Goal: Task Accomplishment & Management: Complete application form

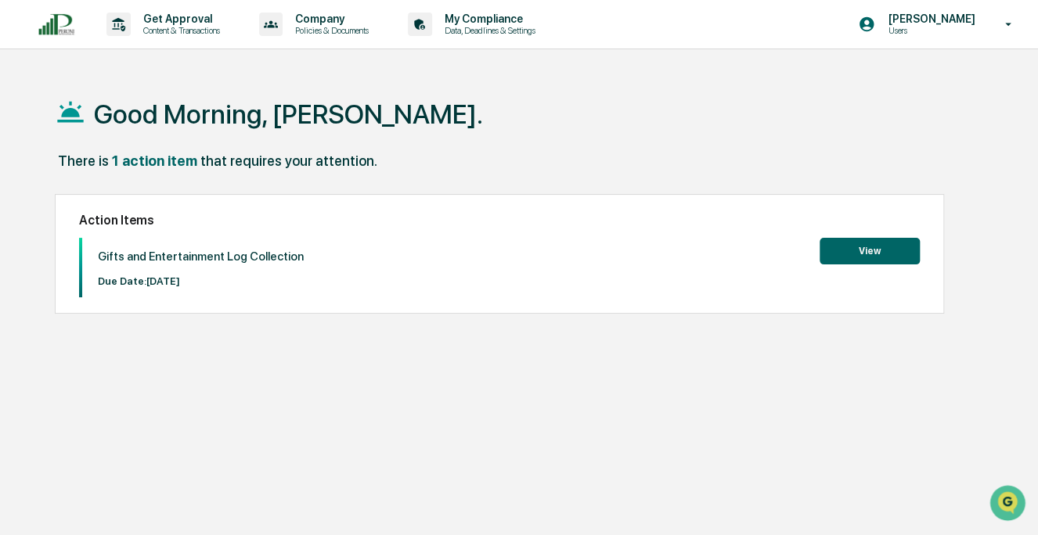
click at [872, 247] on button "View" at bounding box center [869, 251] width 100 height 27
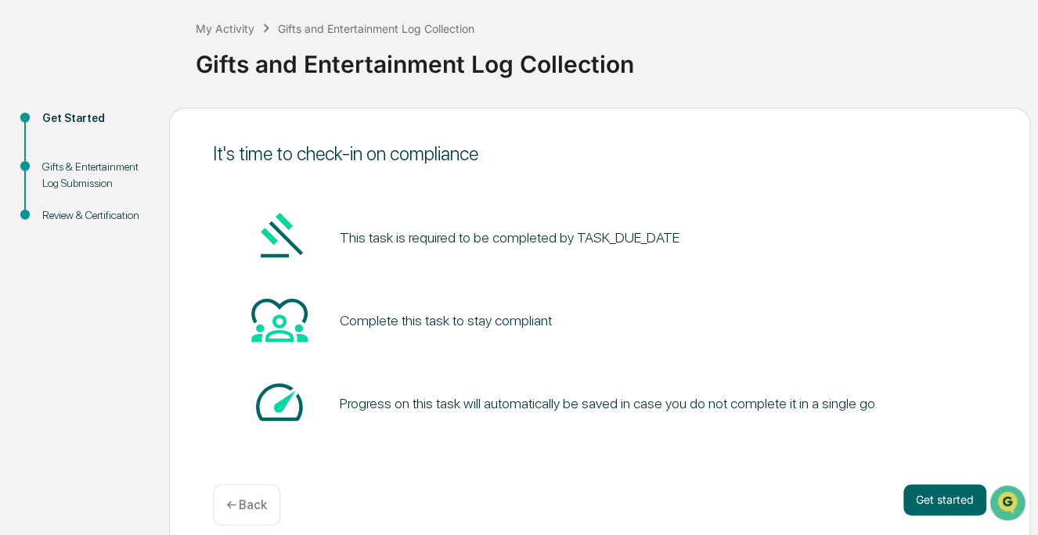
scroll to position [94, 0]
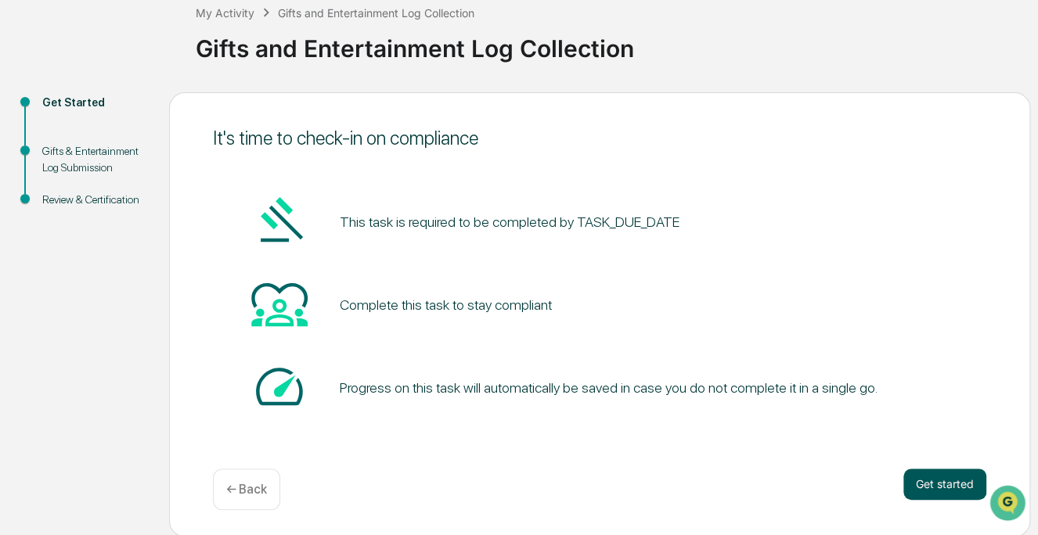
click at [942, 479] on button "Get started" at bounding box center [944, 484] width 83 height 31
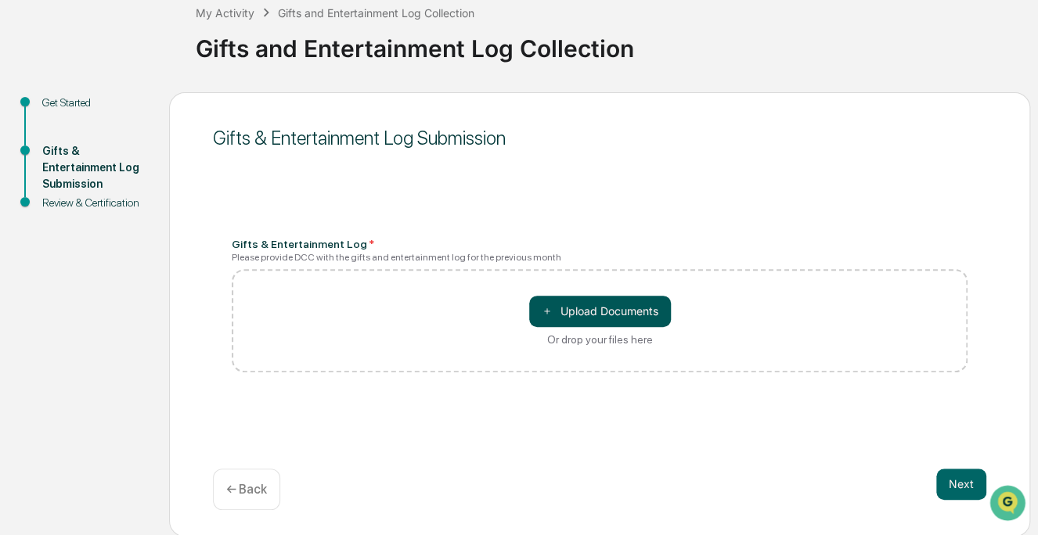
click at [563, 307] on button "＋ Upload Documents" at bounding box center [600, 311] width 142 height 31
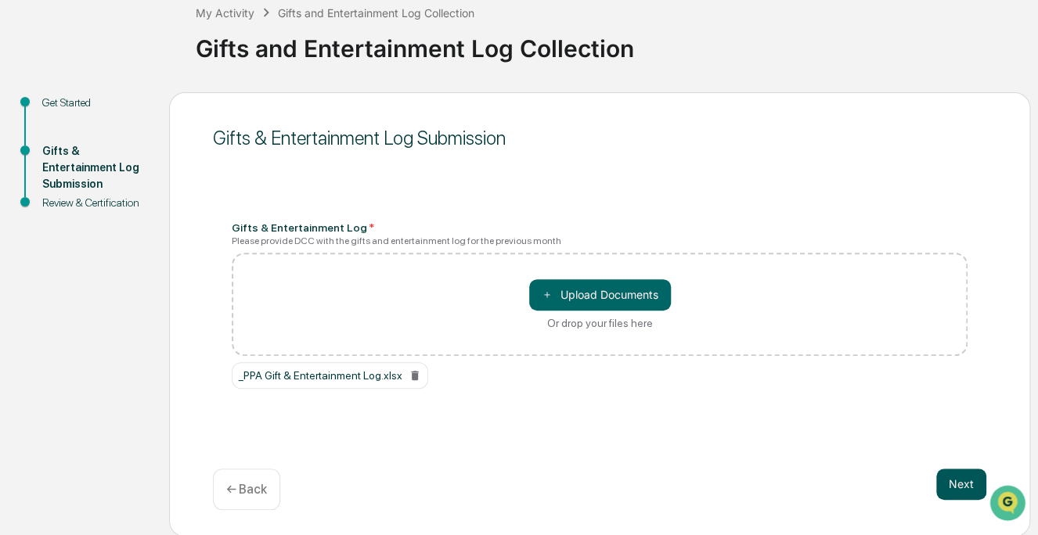
click at [951, 480] on button "Next" at bounding box center [961, 484] width 50 height 31
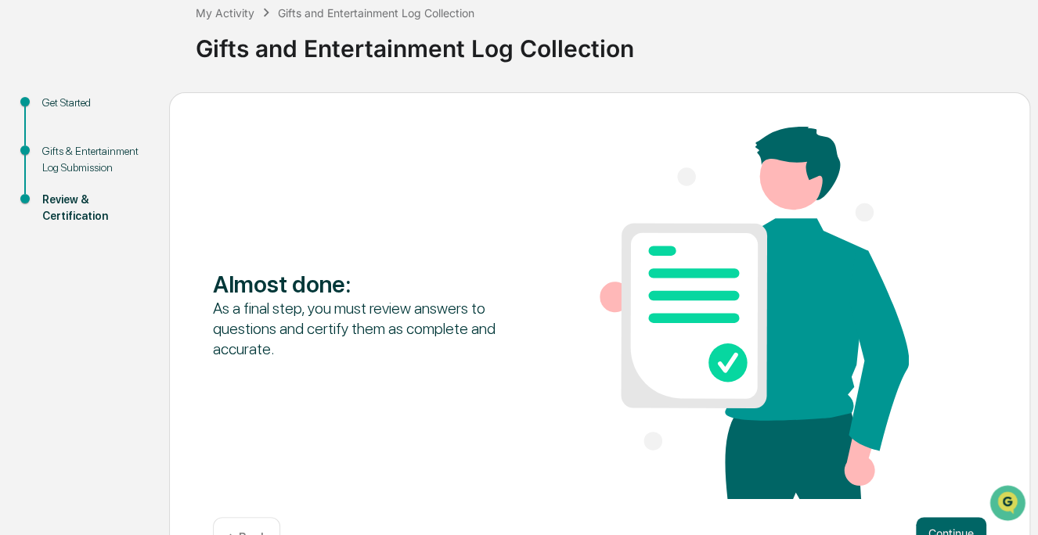
scroll to position [144, 0]
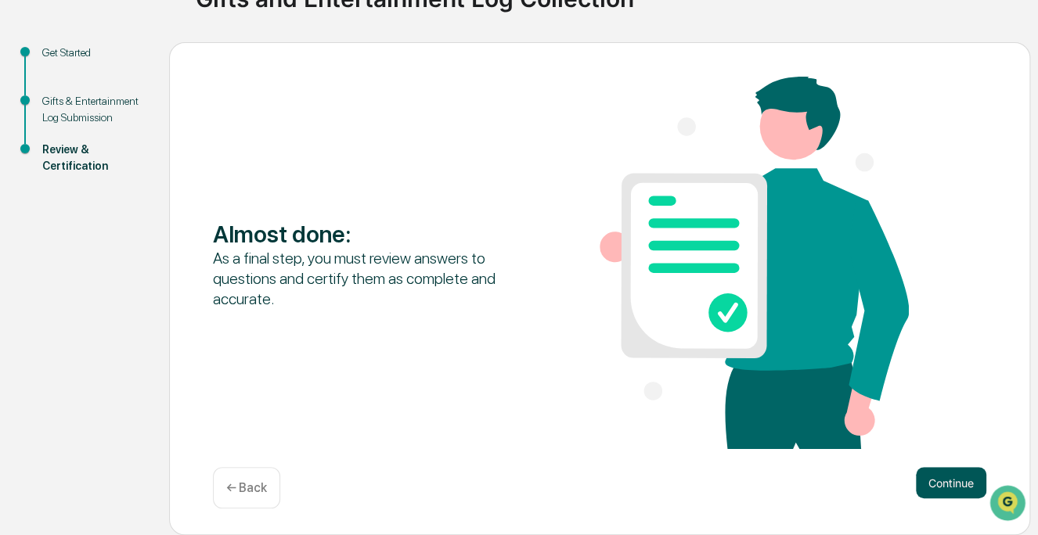
click at [946, 483] on button "Continue" at bounding box center [950, 482] width 70 height 31
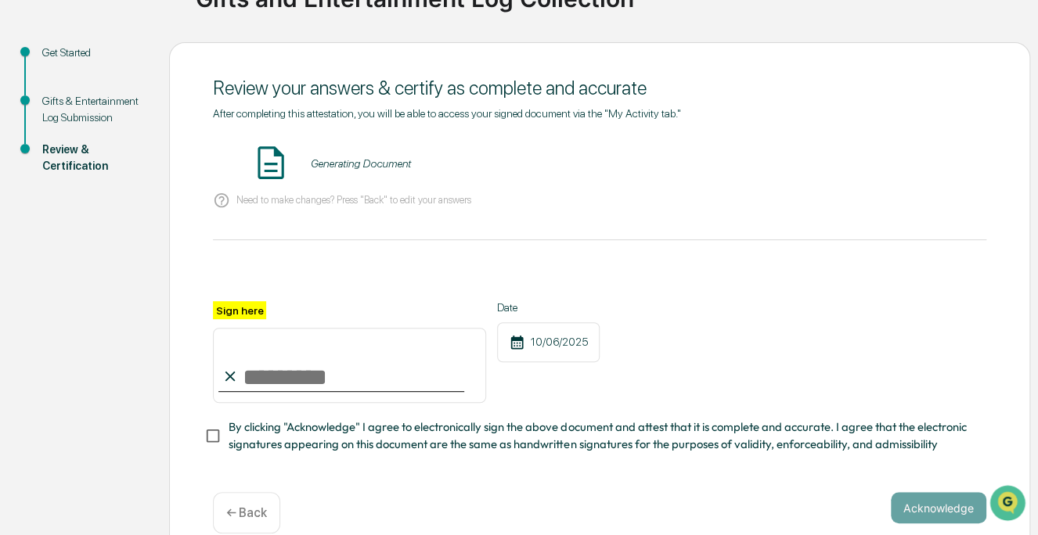
click at [308, 382] on input "Sign here" at bounding box center [349, 365] width 273 height 75
type input "**********"
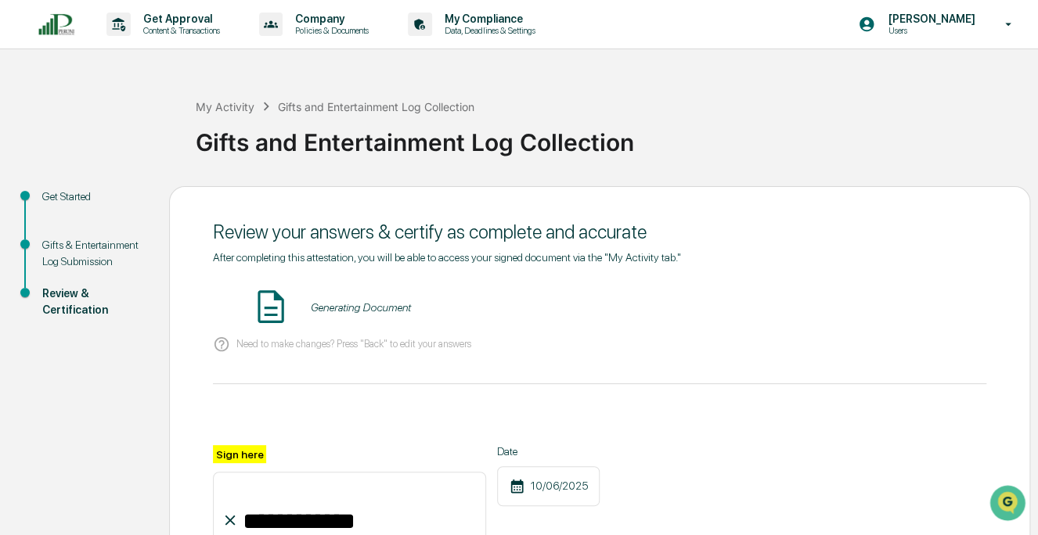
scroll to position [78, 0]
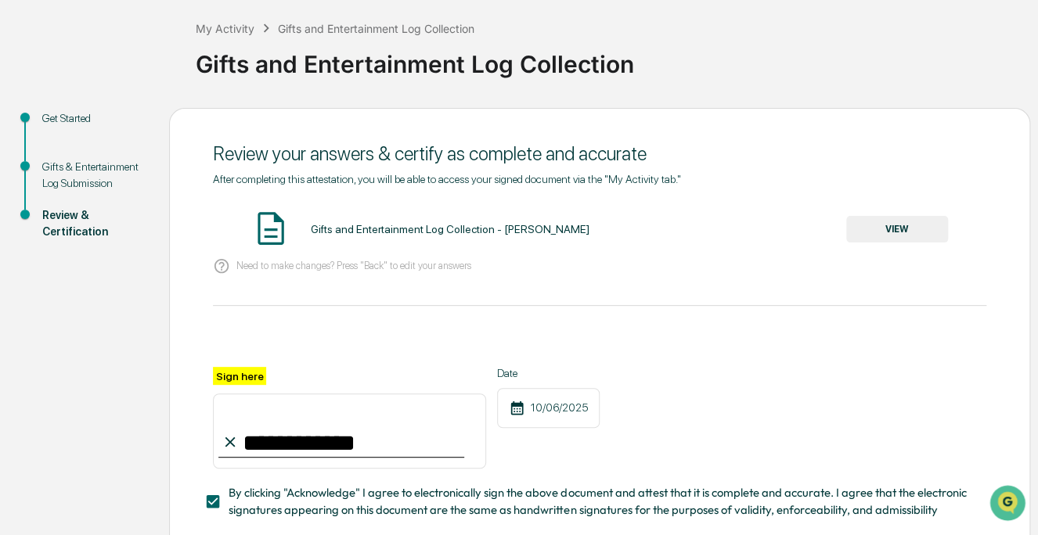
click at [889, 228] on button "VIEW" at bounding box center [897, 229] width 102 height 27
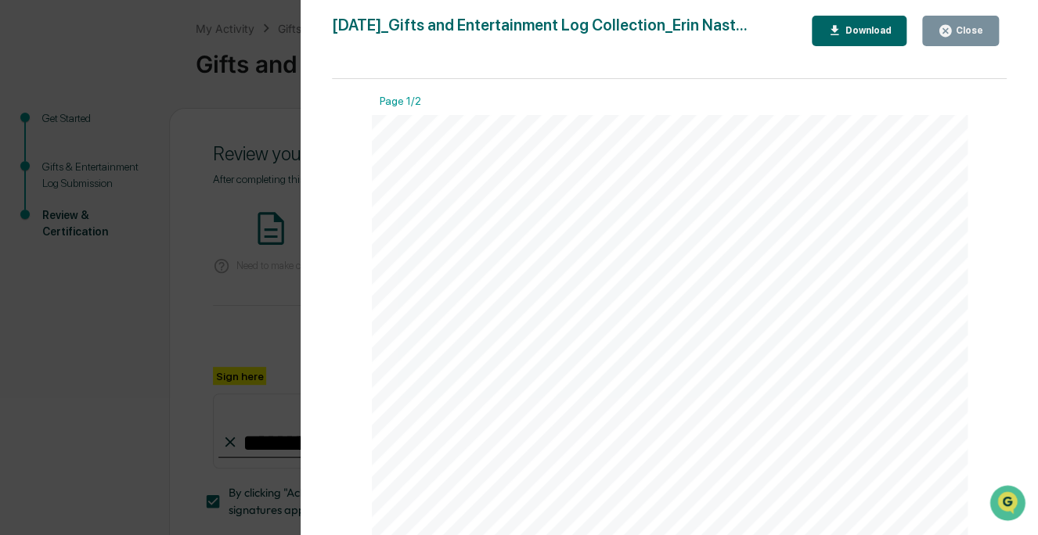
click at [960, 31] on div "Close" at bounding box center [967, 30] width 31 height 11
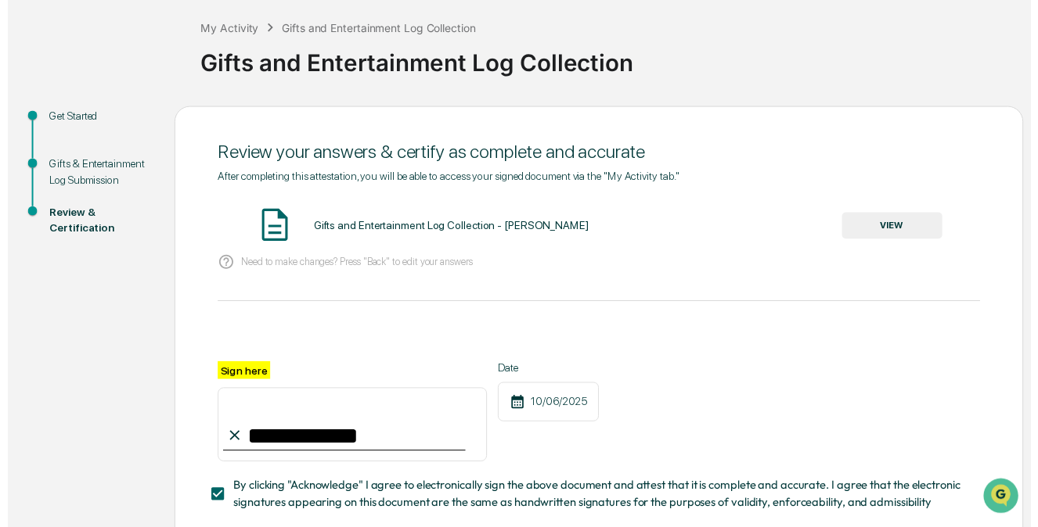
scroll to position [156, 0]
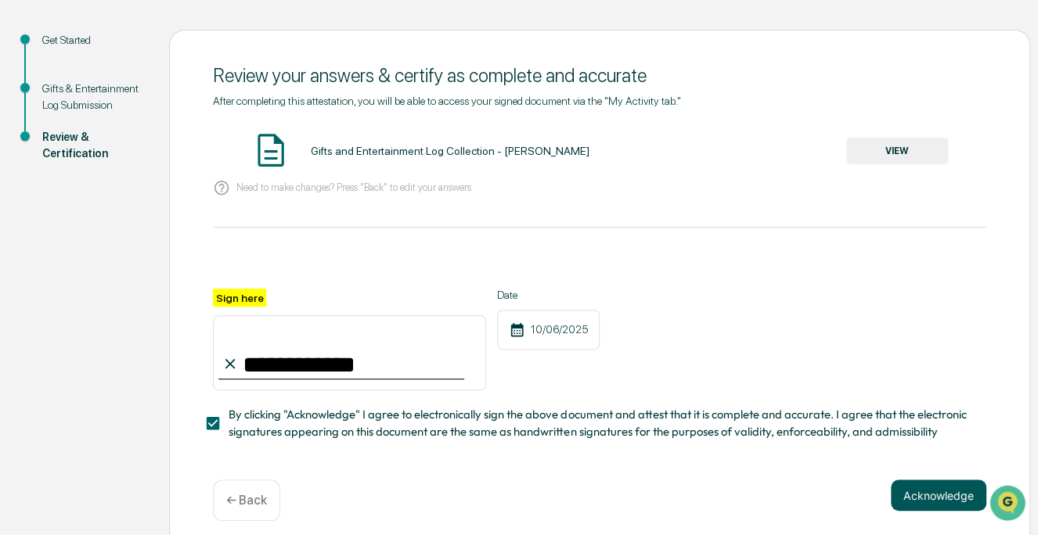
click at [911, 505] on button "Acknowledge" at bounding box center [937, 495] width 95 height 31
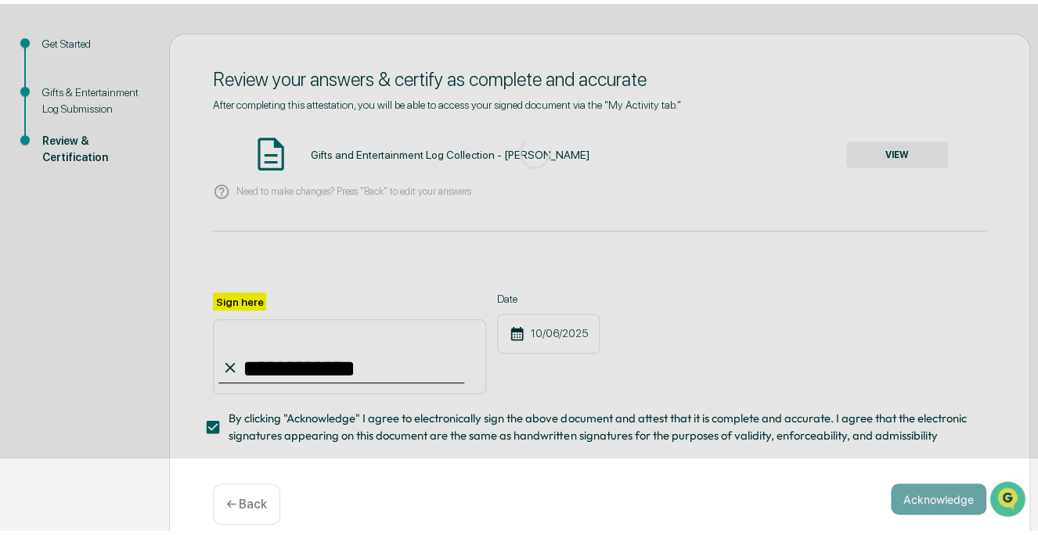
scroll to position [94, 0]
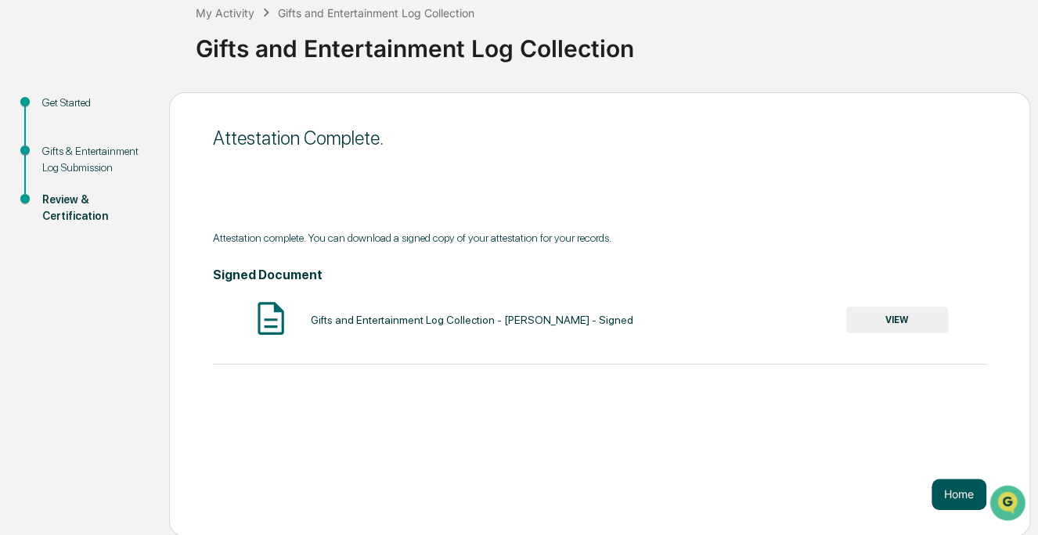
click at [956, 495] on button "Home" at bounding box center [958, 494] width 55 height 31
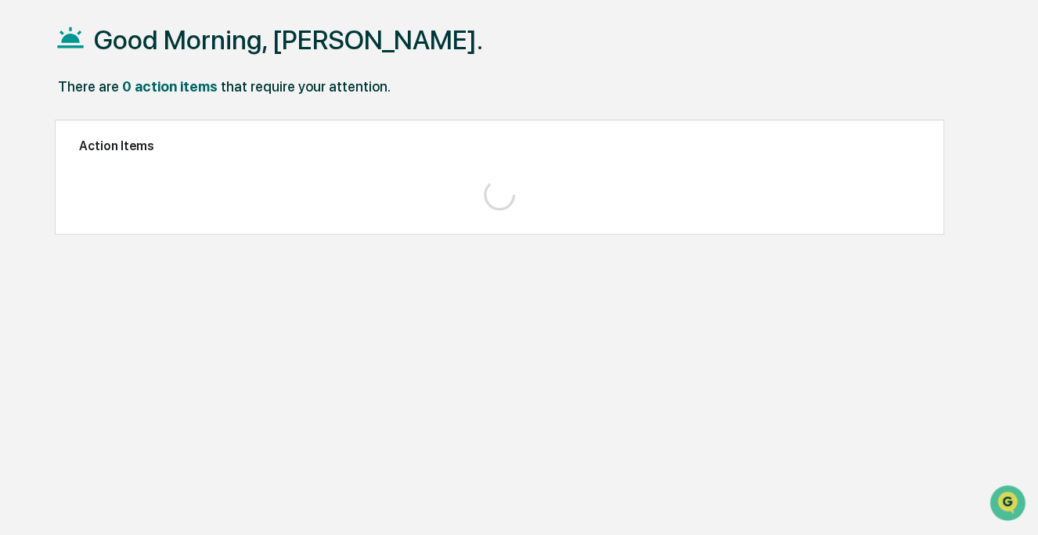
scroll to position [74, 0]
